Goal: Task Accomplishment & Management: Complete application form

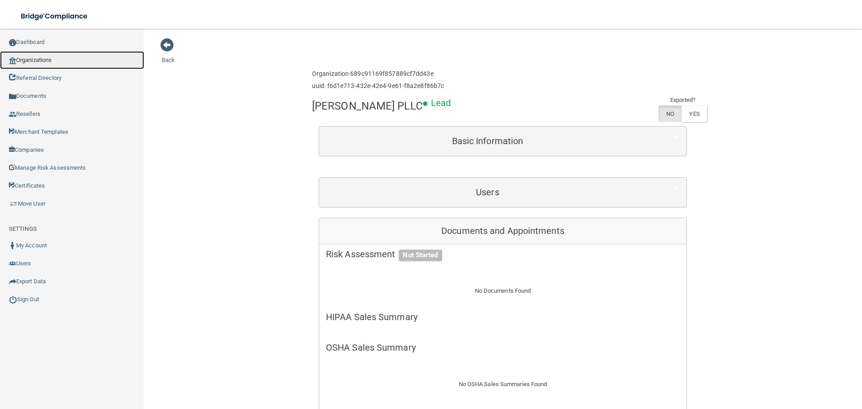
click at [40, 59] on link "Organizations" at bounding box center [72, 60] width 144 height 18
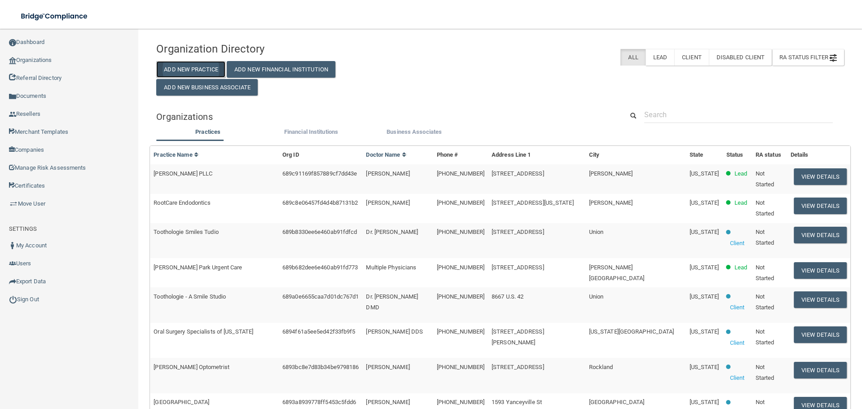
click at [202, 64] on button "Add New Practice" at bounding box center [190, 69] width 69 height 17
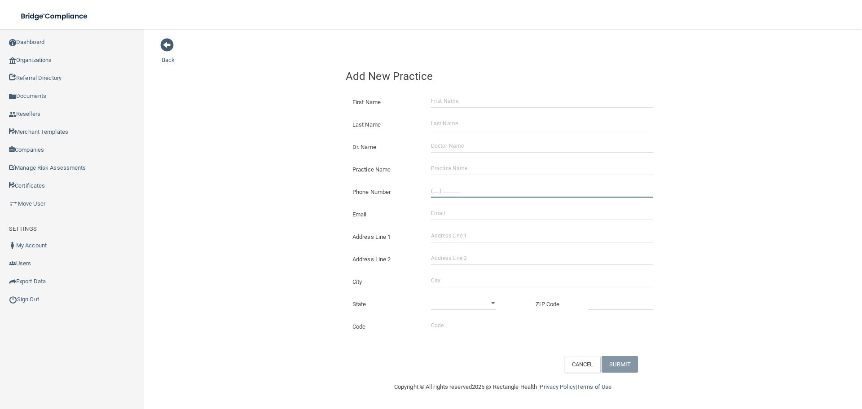
click at [460, 191] on input "Phone Number" at bounding box center [542, 190] width 222 height 13
paste input "tel"
type input "(___) ___-____"
click at [318, 165] on div "Back Add New Practice First Name Last Name Dr. Name Practice Name Phone Number …" at bounding box center [503, 205] width 682 height 335
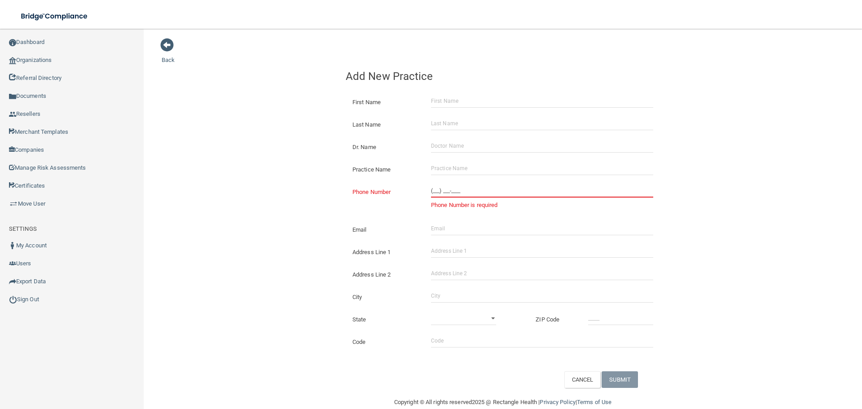
click at [446, 195] on input "(___) ___-____" at bounding box center [542, 190] width 222 height 13
paste input "tel"
type input "(___) ___-____"
click at [484, 165] on input "Practice Name" at bounding box center [542, 168] width 222 height 13
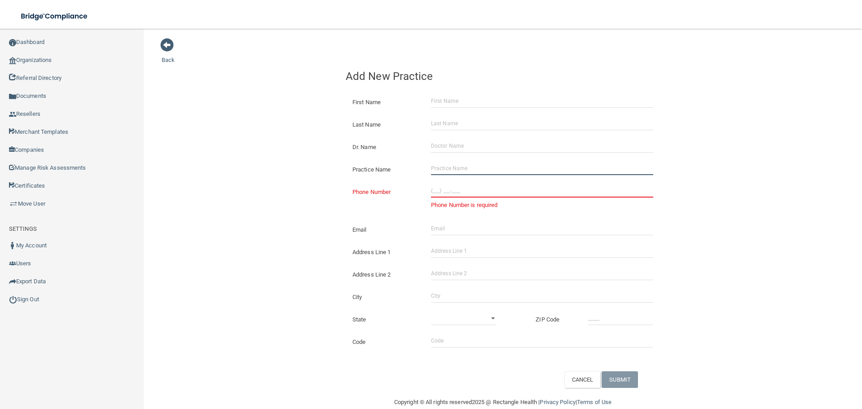
paste input "Total Dental DSO LLC"
type input "Total Dental DSO LLC"
drag, startPoint x: 244, startPoint y: 150, endPoint x: 31, endPoint y: 180, distance: 214.4
click at [232, 152] on div "Back Add New Practice First Name Last Name Dr. Name Practice Name Total Dental …" at bounding box center [503, 213] width 682 height 350
drag, startPoint x: 434, startPoint y: 191, endPoint x: 272, endPoint y: 168, distance: 163.1
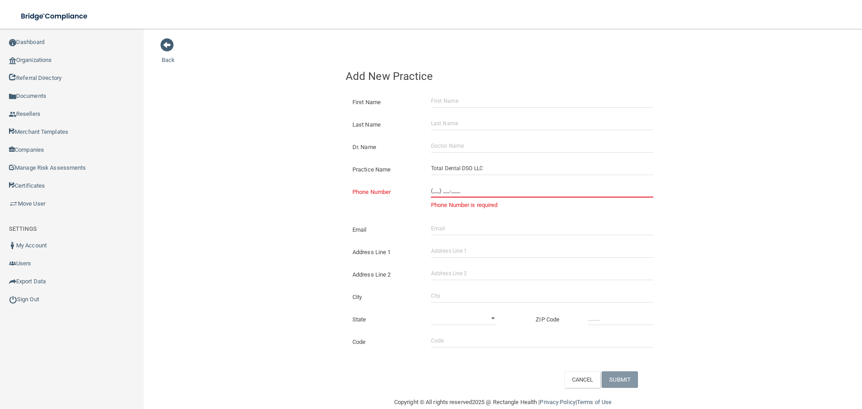
click at [434, 191] on input "(___) ___-____" at bounding box center [542, 190] width 222 height 13
paste input "281) 980-8478"
type input "[PHONE_NUMBER]"
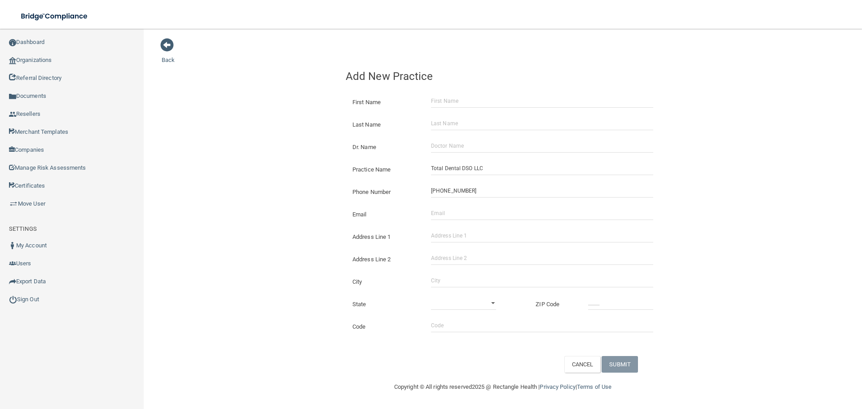
click at [272, 168] on div "Back Add New Practice First Name Last Name Dr. Name Practice Name Total Dental …" at bounding box center [503, 205] width 682 height 335
click at [456, 228] on div "Address Line 1" at bounding box center [503, 233] width 328 height 22
click at [456, 232] on input "Address Line 1" at bounding box center [542, 235] width 222 height 13
paste input "[STREET_ADDRESS]"
type input "[STREET_ADDRESS]"
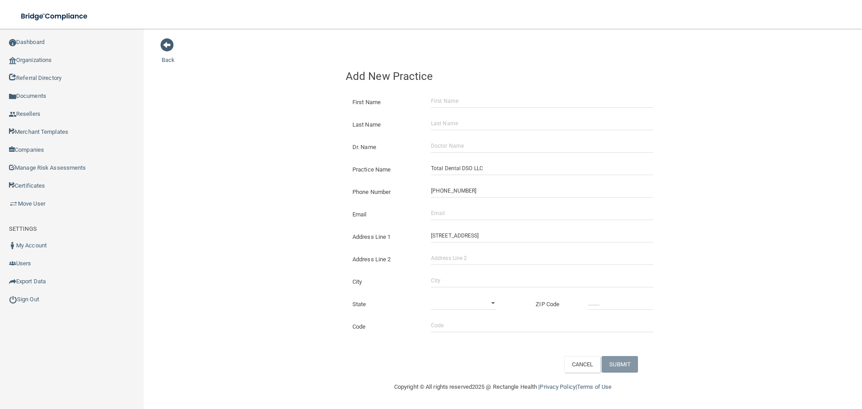
click at [447, 273] on div "City" at bounding box center [503, 278] width 328 height 22
click at [439, 294] on div "State [US_STATE] [US_STATE] [US_STATE] [US_STATE] [US_STATE] [US_STATE] [US_STA…" at bounding box center [503, 301] width 328 height 22
click at [443, 284] on input "City" at bounding box center [542, 280] width 222 height 13
type input "Sugar Land"
click at [464, 301] on select "[US_STATE] [US_STATE] [US_STATE] [US_STATE] [US_STATE] [US_STATE] [US_STATE] [U…" at bounding box center [463, 302] width 65 height 13
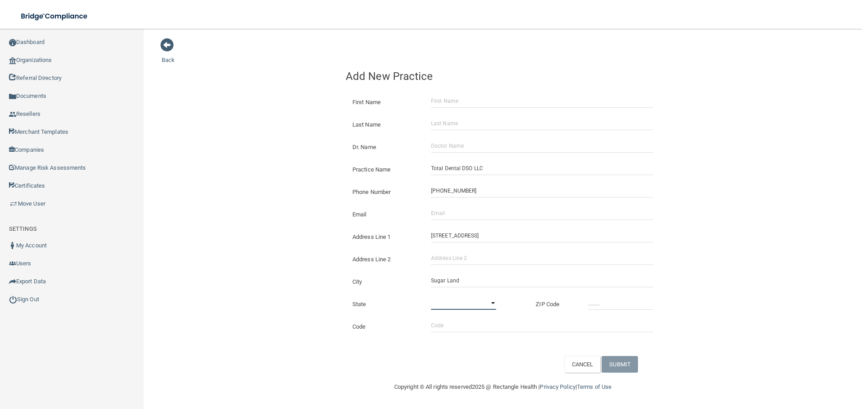
select select "43"
click at [431, 296] on select "[US_STATE] [US_STATE] [US_STATE] [US_STATE] [US_STATE] [US_STATE] [US_STATE] [U…" at bounding box center [463, 302] width 65 height 13
click at [595, 304] on input "_____" at bounding box center [620, 302] width 65 height 13
type input "77478"
click at [195, 190] on div "Back Add New Practice First Name Last Name Dr. Name Practice Name Total Dental …" at bounding box center [503, 205] width 682 height 335
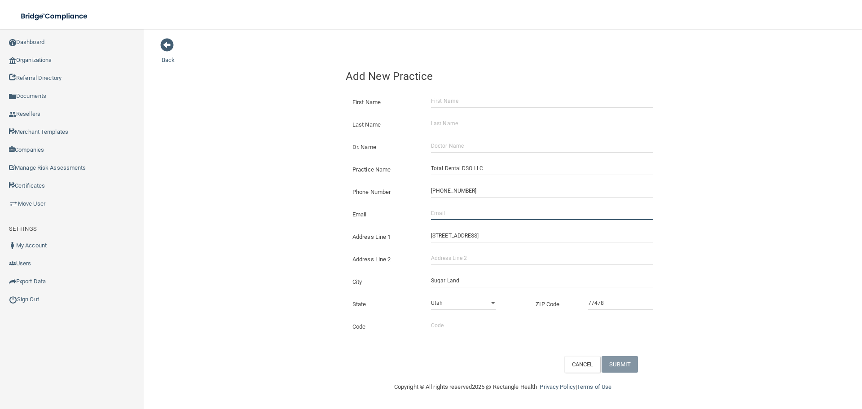
drag, startPoint x: 480, startPoint y: 211, endPoint x: 462, endPoint y: 210, distance: 17.6
click at [480, 211] on input "Email" at bounding box center [542, 212] width 222 height 13
paste input "[EMAIL_ADDRESS][DOMAIN_NAME]"
type input "[EMAIL_ADDRESS][DOMAIN_NAME]"
click at [299, 186] on div "Back Add New Practice First Name Last Name Dr. Name Practice Name Total Dental …" at bounding box center [503, 205] width 682 height 335
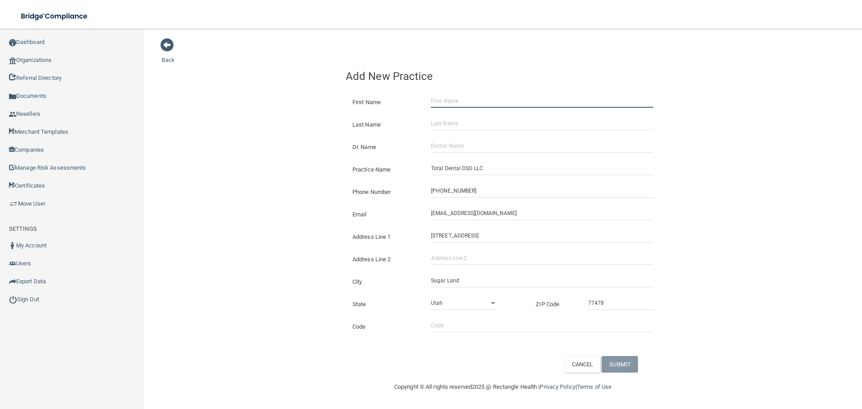
click at [455, 101] on input "First Name" at bounding box center [542, 100] width 222 height 13
paste input "[PERSON_NAME]"
drag, startPoint x: 443, startPoint y: 101, endPoint x: 408, endPoint y: 106, distance: 34.9
click at [408, 94] on div "First Name [PERSON_NAME]" at bounding box center [503, 94] width 314 height 0
type input "[PERSON_NAME]"
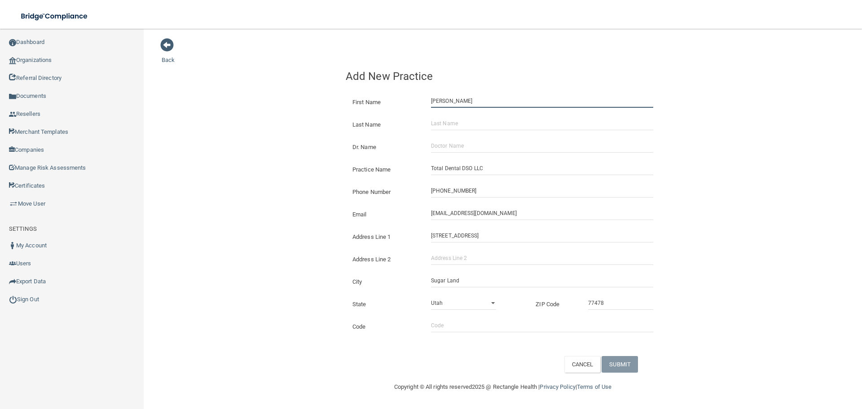
click at [470, 99] on input "[PERSON_NAME]" at bounding box center [542, 100] width 222 height 13
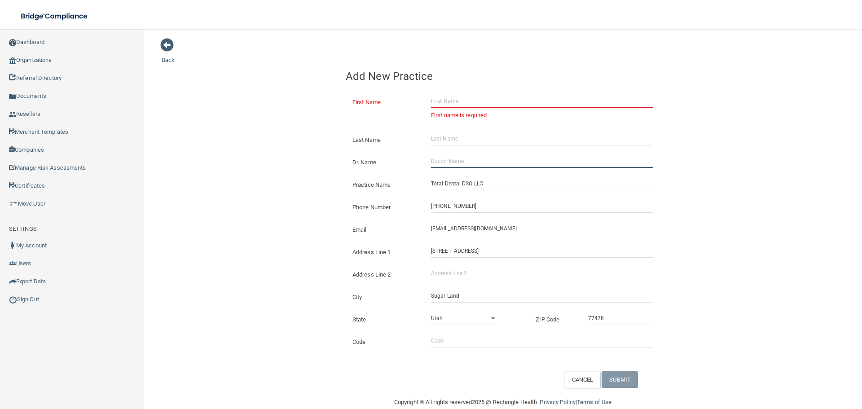
drag, startPoint x: 452, startPoint y: 148, endPoint x: 451, endPoint y: 130, distance: 17.5
click at [452, 148] on div "Dr. Name" at bounding box center [503, 159] width 328 height 22
paste input "[PERSON_NAME]"
type input "[PERSON_NAME]"
click at [453, 103] on input "First Name" at bounding box center [542, 100] width 222 height 13
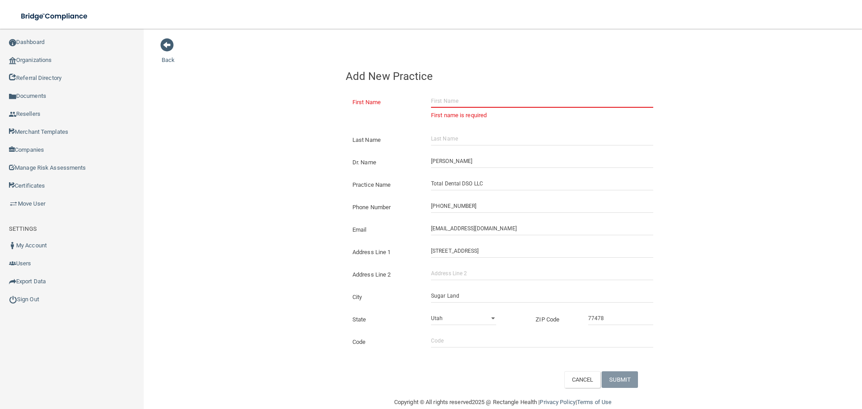
paste input "[PERSON_NAME]"
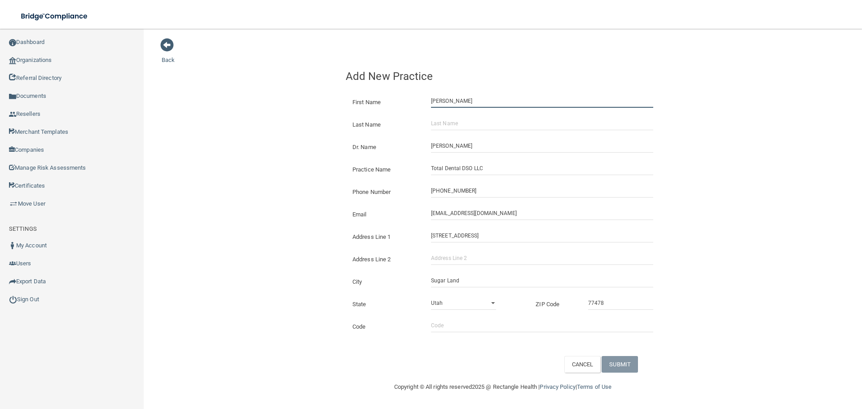
click at [461, 102] on input "[PERSON_NAME]" at bounding box center [542, 100] width 222 height 13
type input "[PERSON_NAME]"
click at [469, 123] on input "Last Name" at bounding box center [542, 123] width 222 height 13
paste input "[PERSON_NAME]"
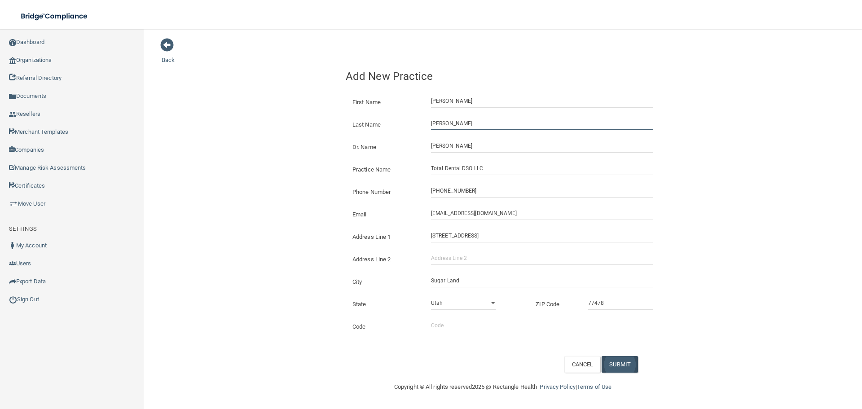
type input "[PERSON_NAME]"
click at [621, 362] on button "SUBMIT" at bounding box center [619, 364] width 36 height 17
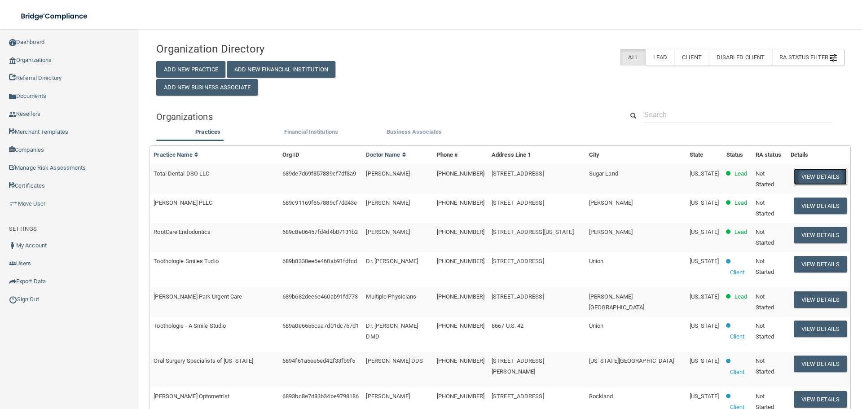
click at [801, 179] on button "View Details" at bounding box center [820, 176] width 53 height 17
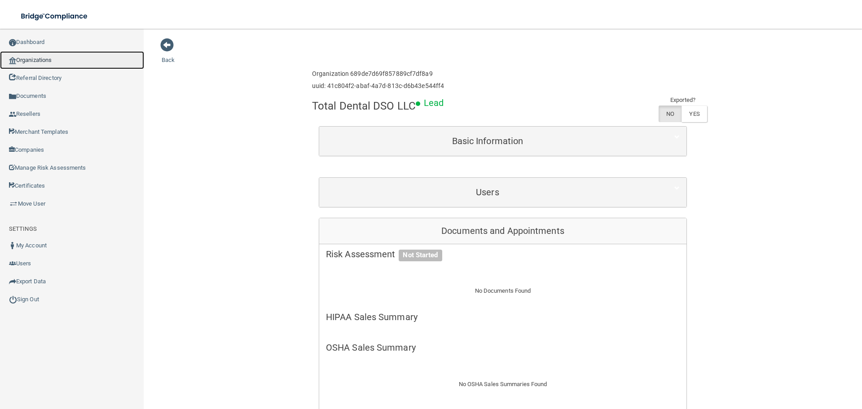
click at [10, 61] on img at bounding box center [12, 60] width 7 height 7
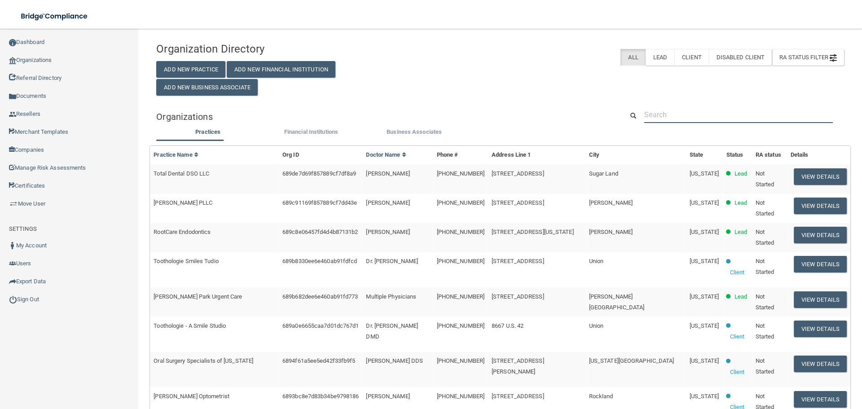
click at [677, 114] on input "text" at bounding box center [738, 114] width 189 height 17
paste input "RH-00181273"
type input "RH-00181273"
